Goal: Navigation & Orientation: Find specific page/section

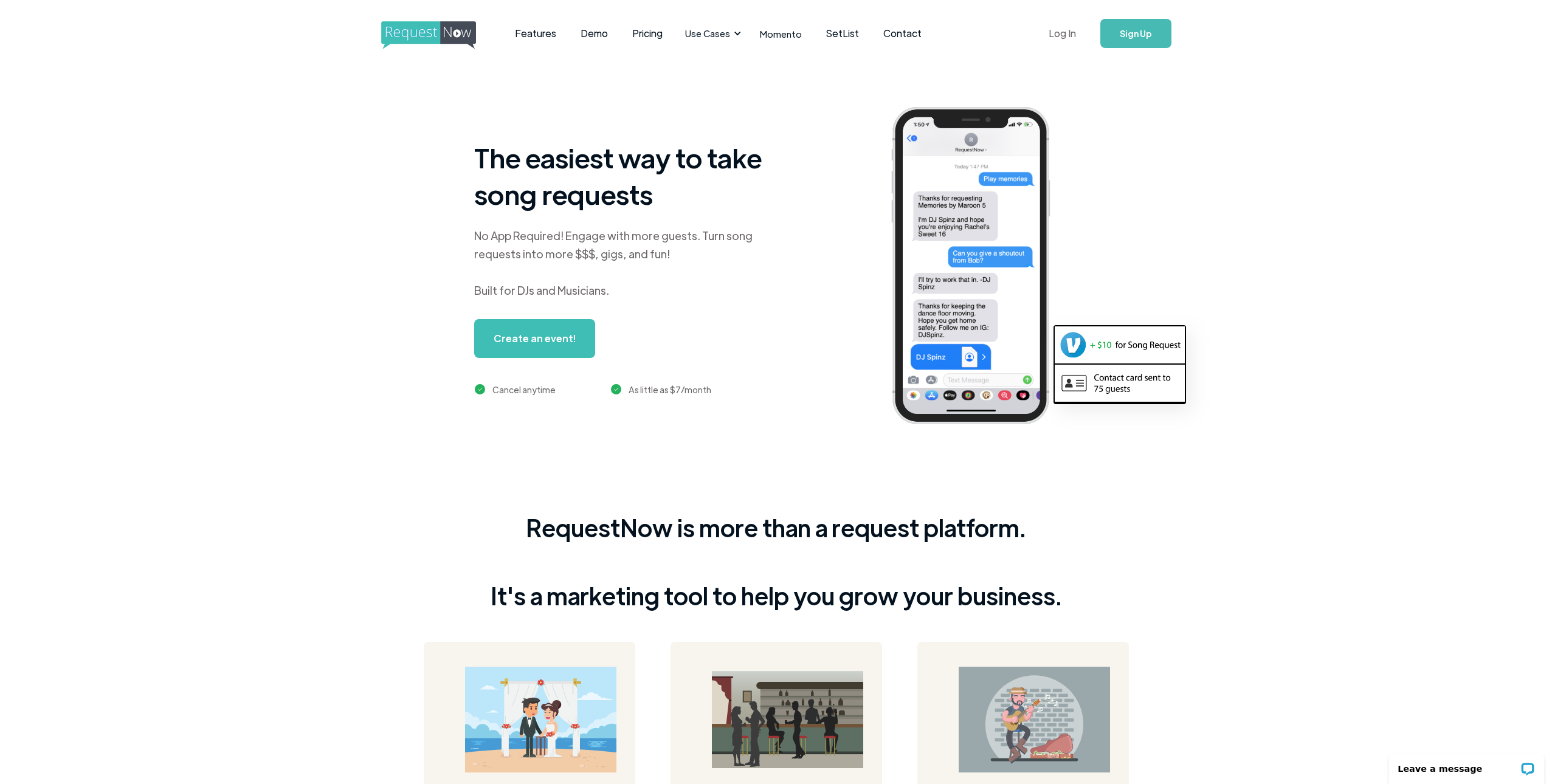
click at [1080, 34] on link "Log In" at bounding box center [1062, 33] width 51 height 42
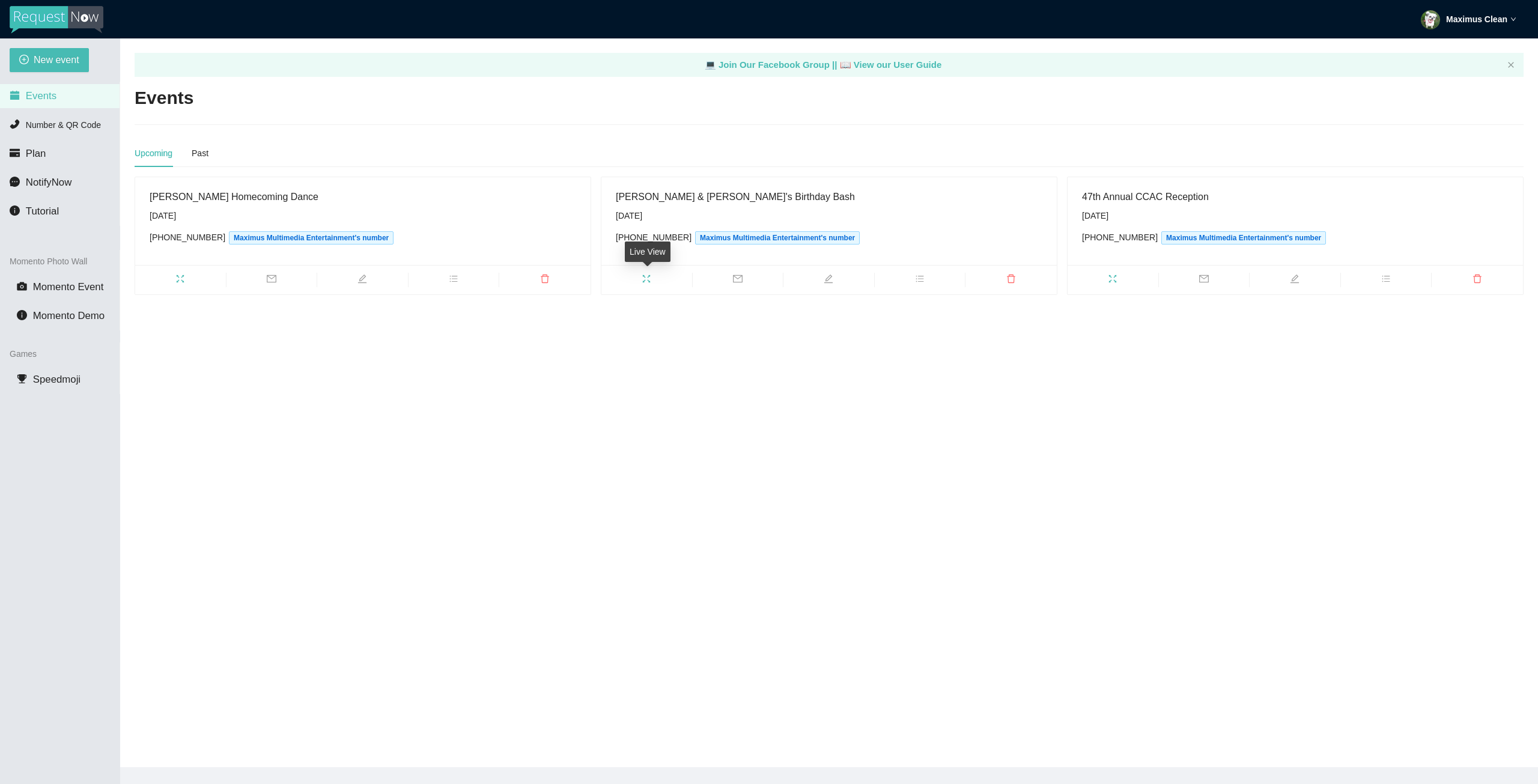
click at [652, 284] on span "fullscreen" at bounding box center [647, 280] width 91 height 13
click at [179, 274] on icon "fullscreen" at bounding box center [181, 279] width 10 height 10
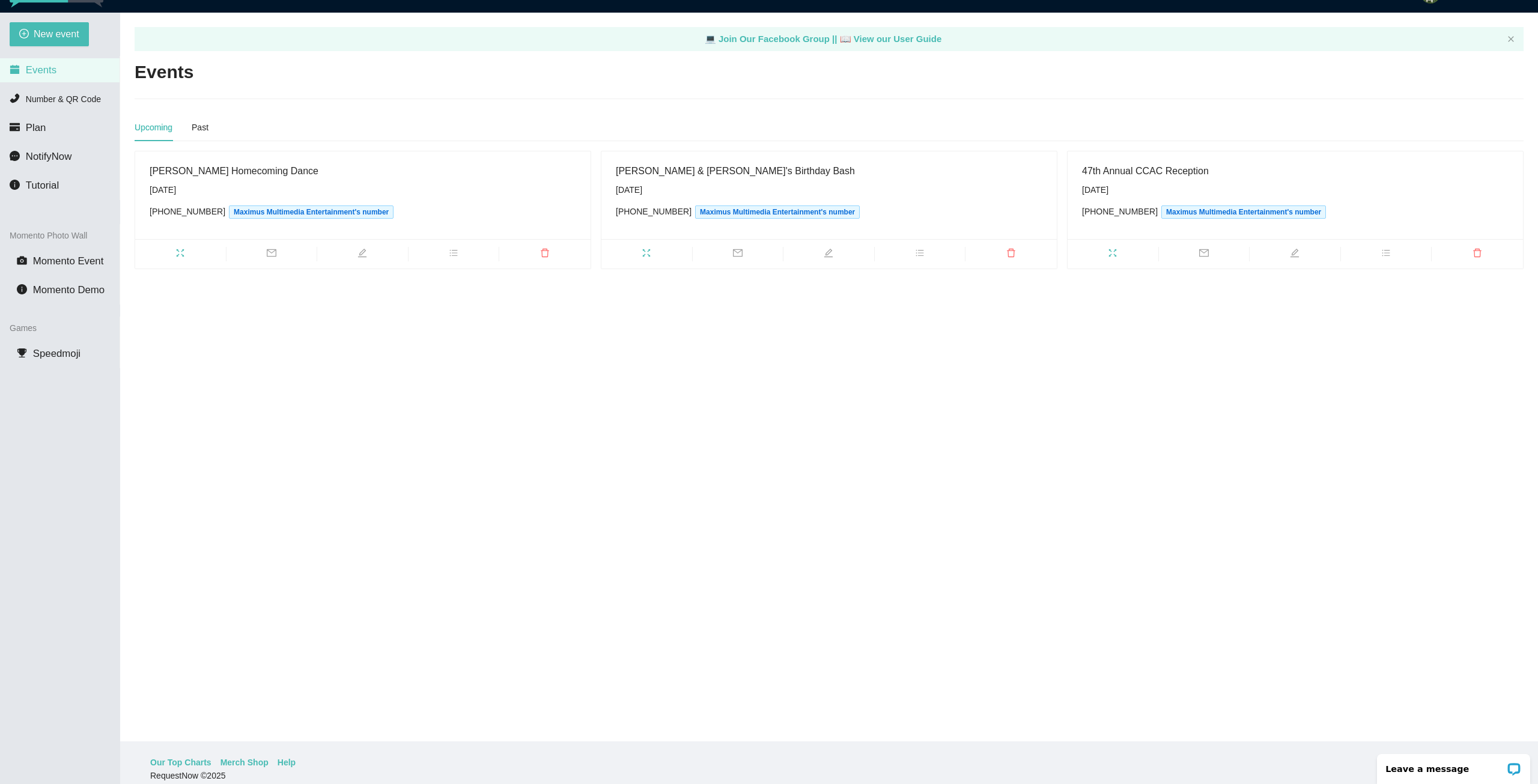
scroll to position [38, 0]
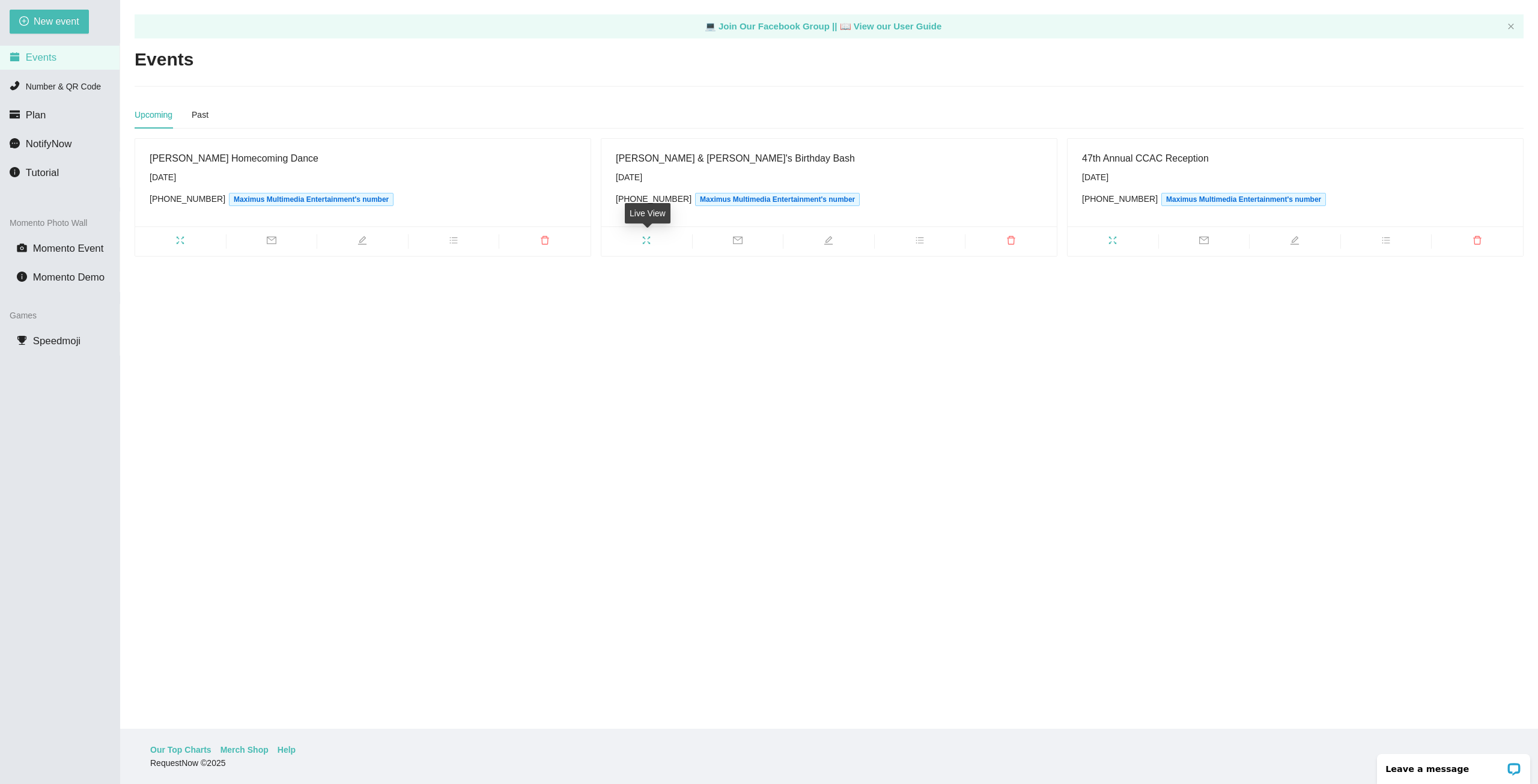
click at [643, 242] on icon "fullscreen" at bounding box center [647, 240] width 10 height 10
